Goal: Information Seeking & Learning: Understand process/instructions

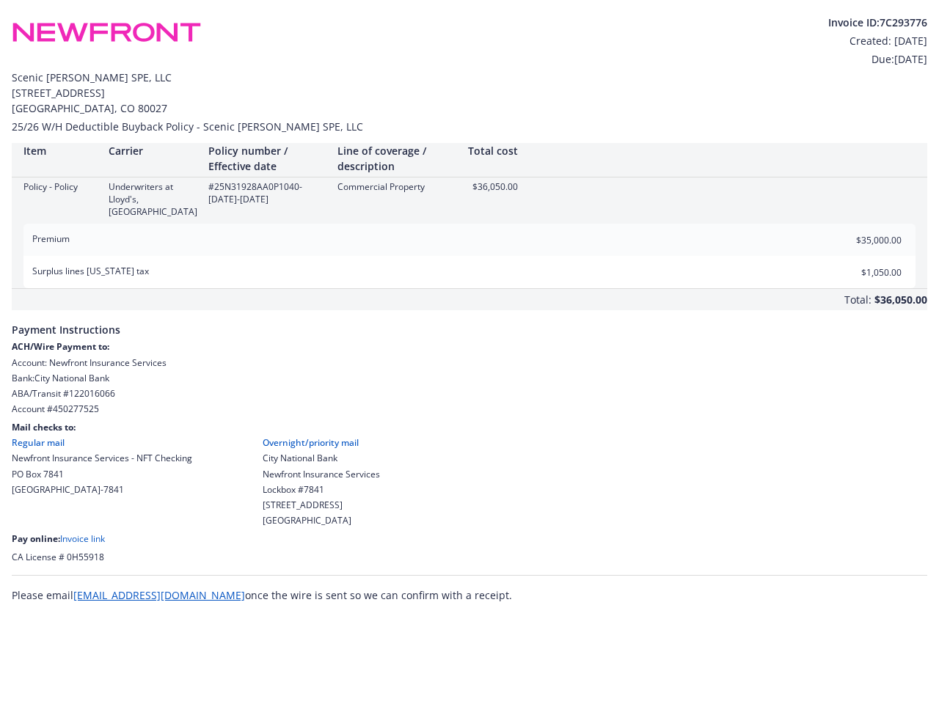
click at [470, 310] on span "Payment Instructions" at bounding box center [470, 325] width 916 height 30
